Goal: Information Seeking & Learning: Learn about a topic

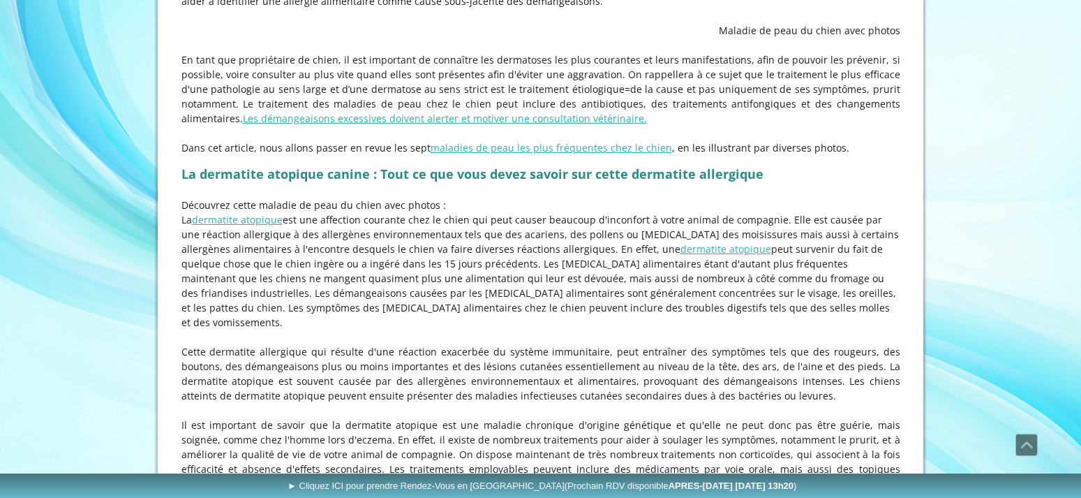
scroll to position [712, 0]
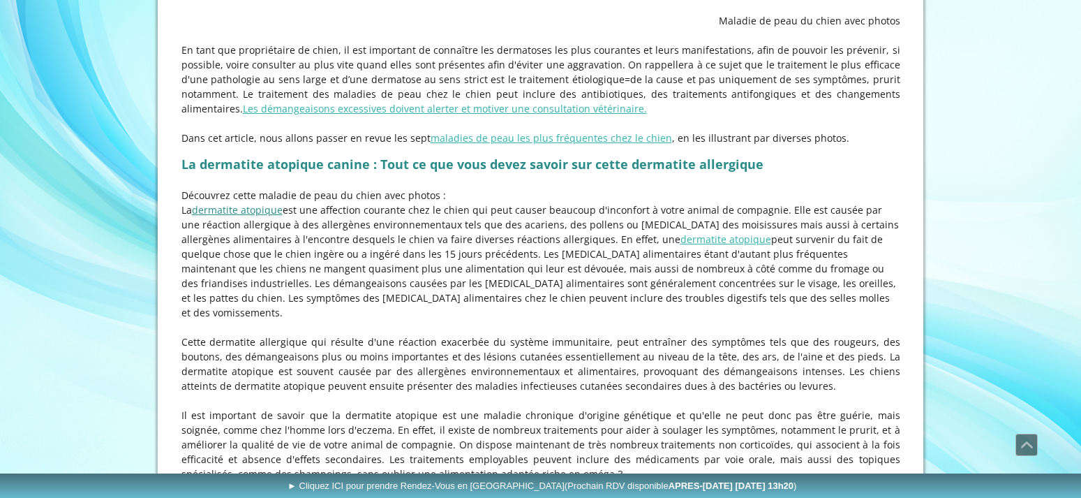
click at [214, 216] on link "dermatite atopique" at bounding box center [237, 209] width 91 height 13
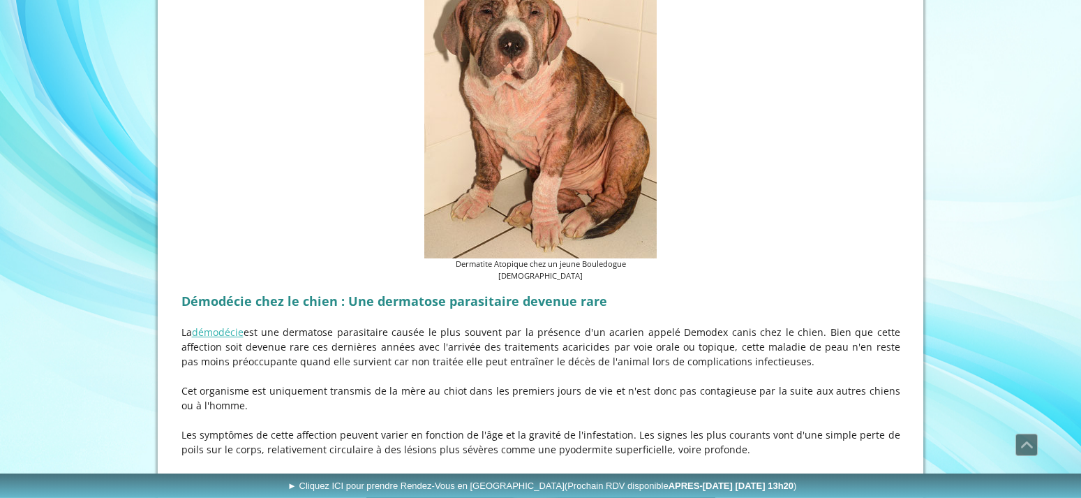
scroll to position [1424, 0]
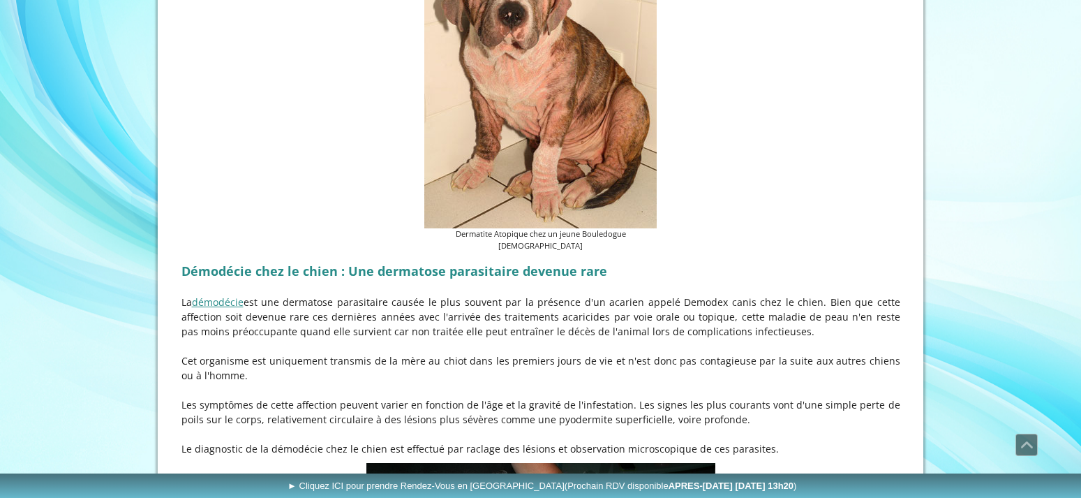
click at [218, 308] on link "démodécie" at bounding box center [218, 301] width 52 height 13
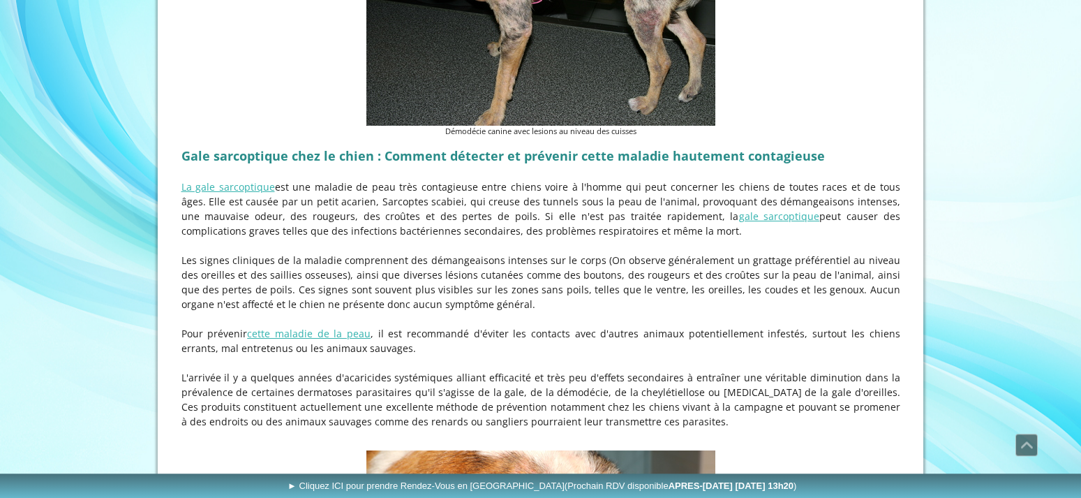
scroll to position [1993, 0]
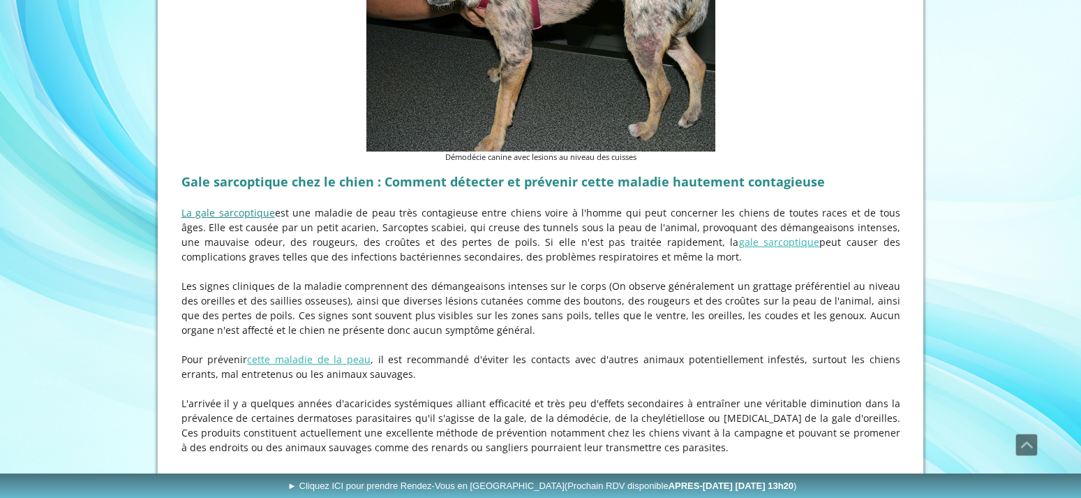
click at [209, 217] on link "La gale sarcoptique" at bounding box center [228, 212] width 94 height 13
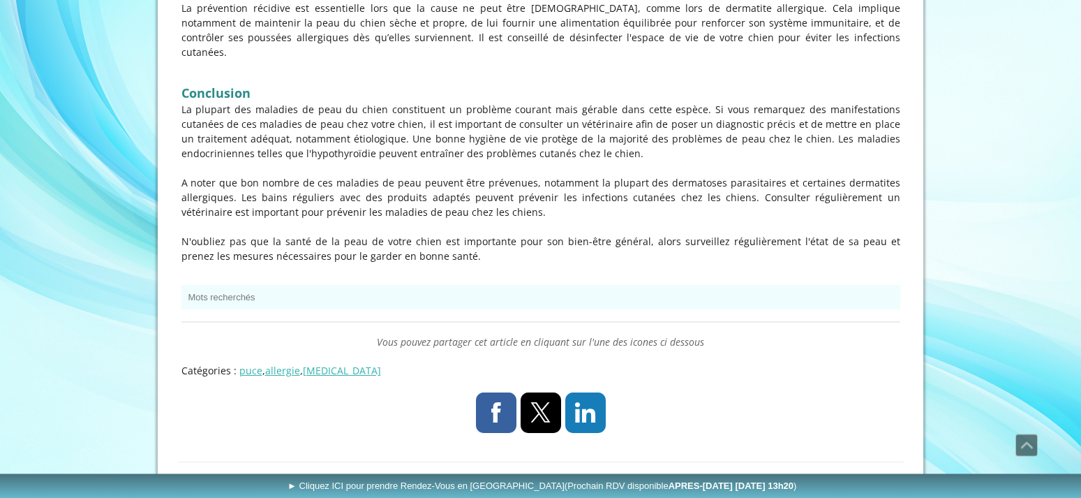
scroll to position [5054, 0]
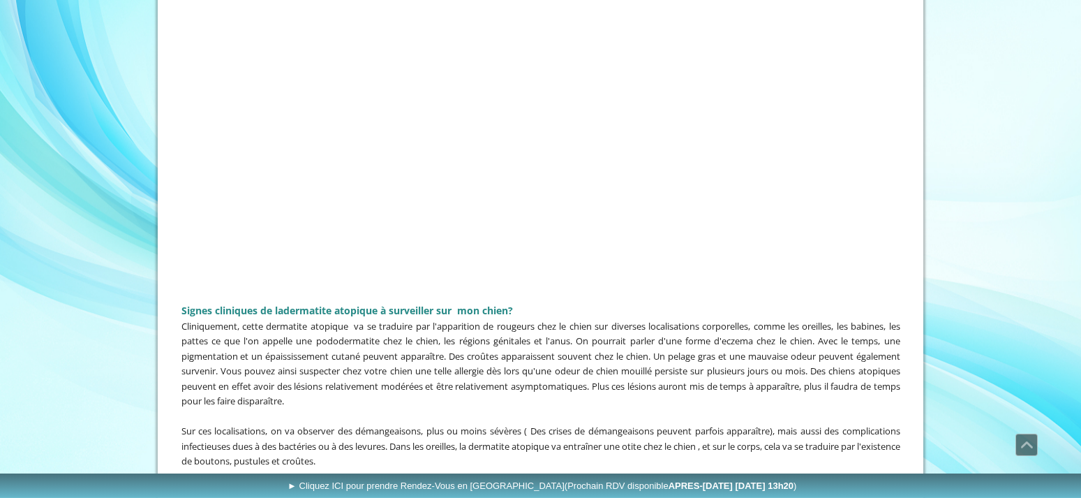
scroll to position [997, 0]
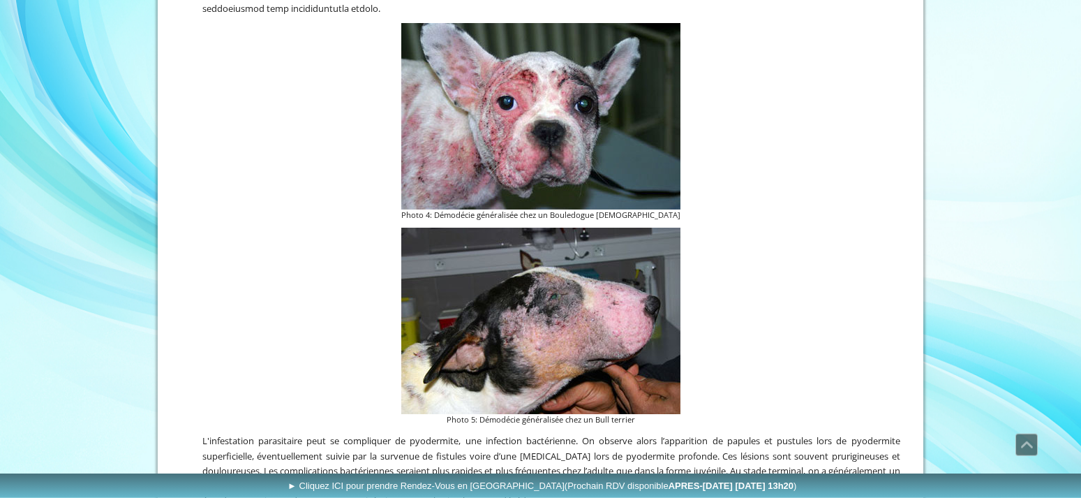
scroll to position [1922, 0]
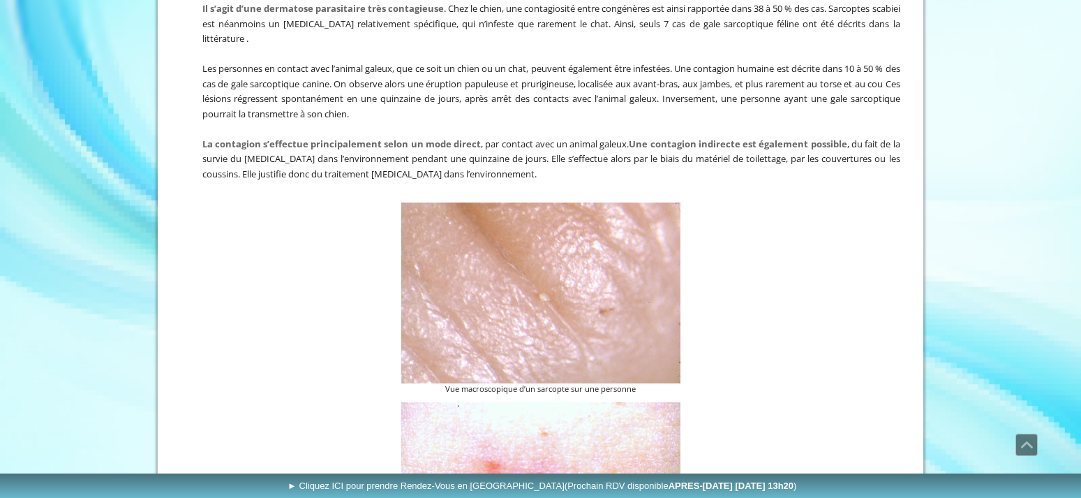
scroll to position [285, 0]
